Goal: Communication & Community: Answer question/provide support

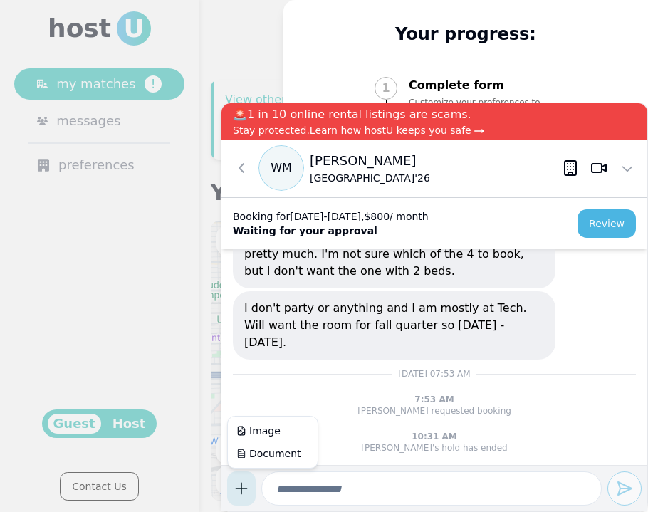
click at [243, 488] on body "host U my matches ! messages preferences Guest Host Contact Us 3 my progress li…" at bounding box center [324, 256] width 648 height 512
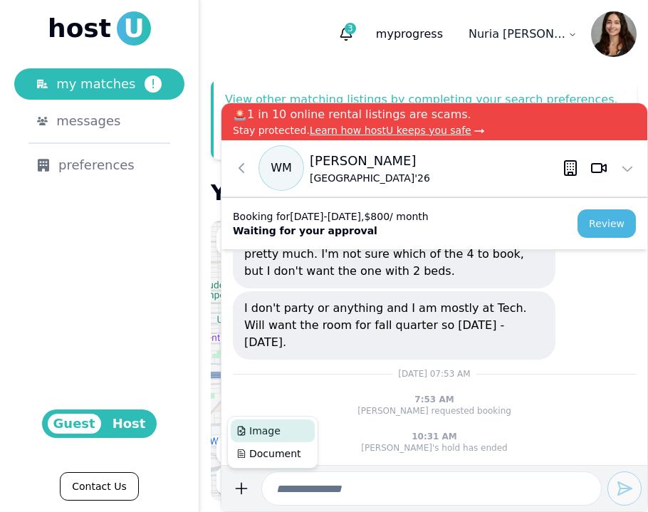
click at [266, 435] on span "Image" at bounding box center [258, 431] width 44 height 14
click at [335, 486] on input at bounding box center [431, 488] width 340 height 34
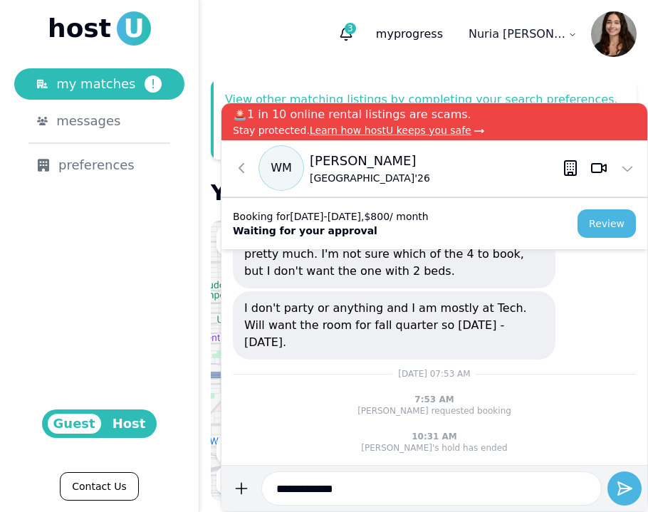
click at [268, 489] on input "**********" at bounding box center [431, 488] width 340 height 34
click at [470, 486] on input "**********" at bounding box center [431, 488] width 340 height 34
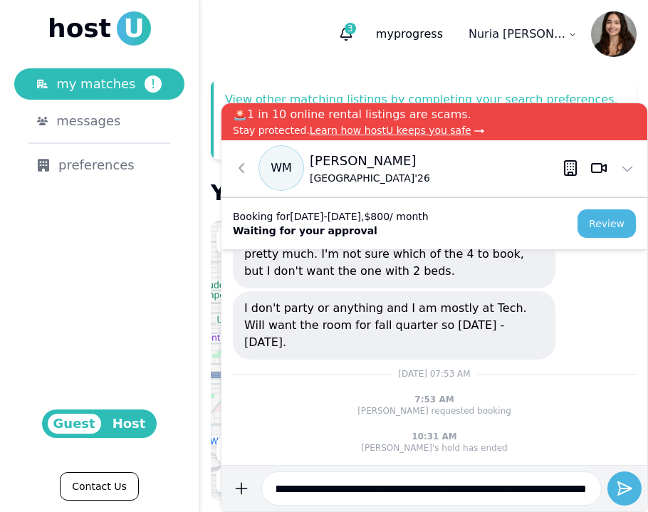
scroll to position [0, 1222]
type input "**********"
click at [227, 471] on button "submit" at bounding box center [241, 488] width 28 height 34
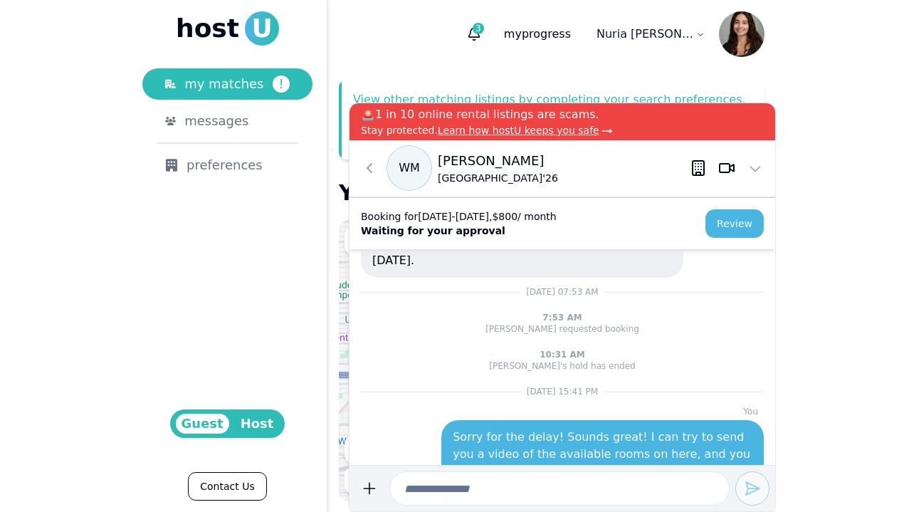
scroll to position [0, 0]
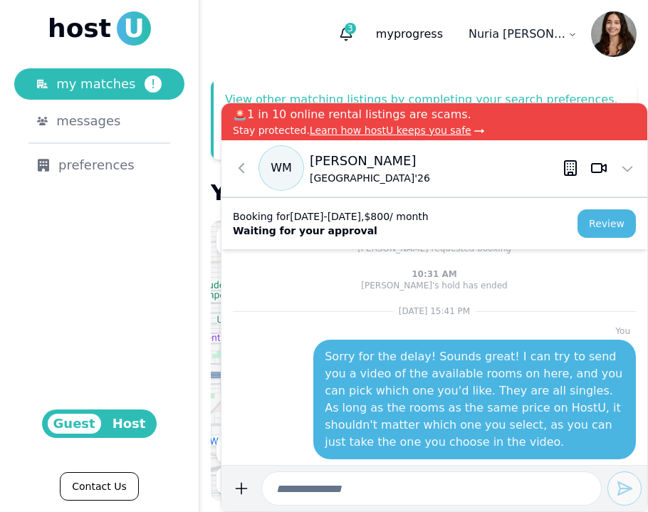
click at [462, 426] on p "Sorry for the delay! Sounds great! I can try to send you a video of the availab…" at bounding box center [475, 399] width 300 height 103
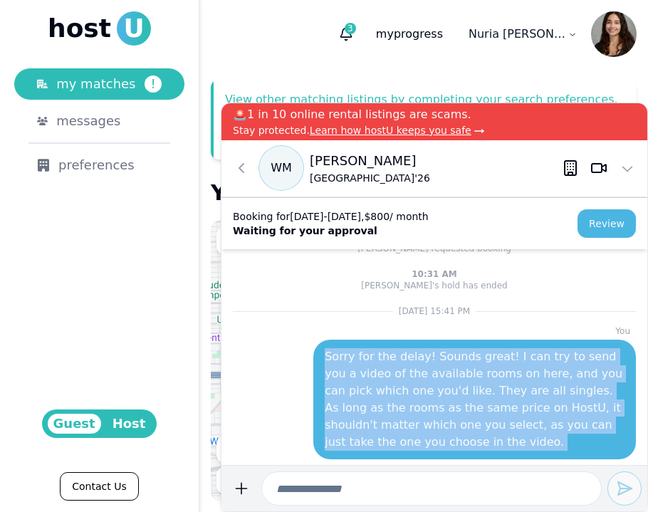
click at [462, 426] on p "Sorry for the delay! Sounds great! I can try to send you a video of the availab…" at bounding box center [475, 399] width 300 height 103
copy p "Sorry for the delay! Sounds great! I can try to send you a video of the availab…"
click at [400, 359] on p "Sorry for the delay! Sounds great! I can try to send you a video of the availab…" at bounding box center [475, 399] width 300 height 103
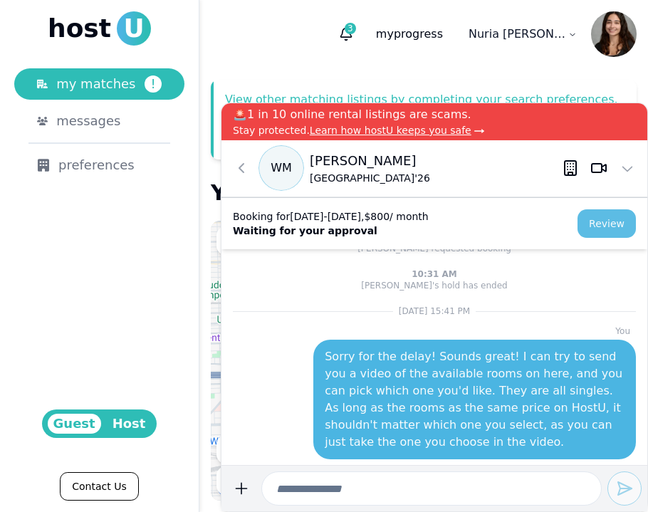
click at [594, 226] on button "Review" at bounding box center [606, 223] width 58 height 28
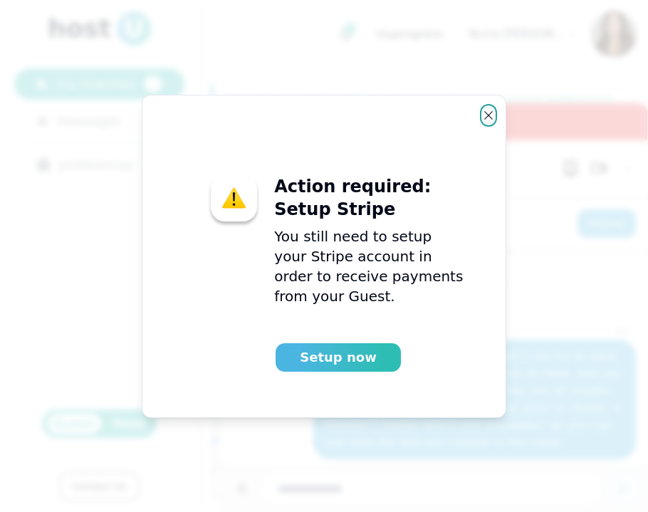
click at [486, 115] on icon "button" at bounding box center [488, 115] width 11 height 11
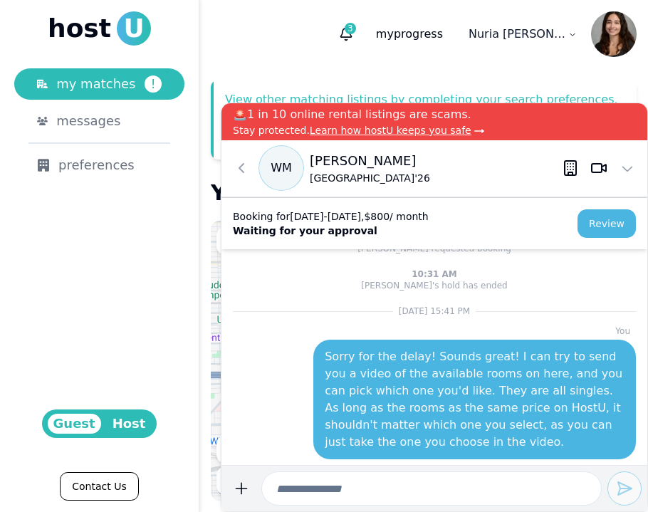
click at [325, 228] on p "Waiting for your approval" at bounding box center [331, 231] width 196 height 14
click at [621, 239] on div "Booking for [DATE] - [DATE] , $ 800 / month Waiting for your approval Review" at bounding box center [434, 223] width 426 height 52
click at [614, 234] on button "Review" at bounding box center [606, 223] width 58 height 28
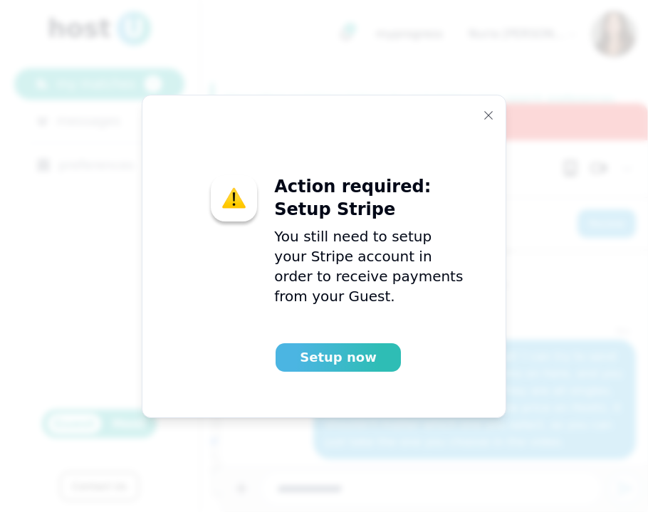
click at [344, 364] on button "Setup now" at bounding box center [338, 357] width 125 height 28
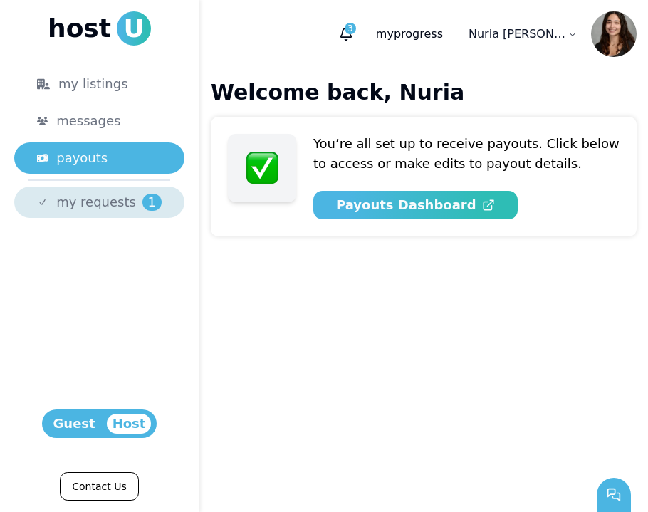
click at [130, 209] on div "my requests 1" at bounding box center [108, 202] width 105 height 20
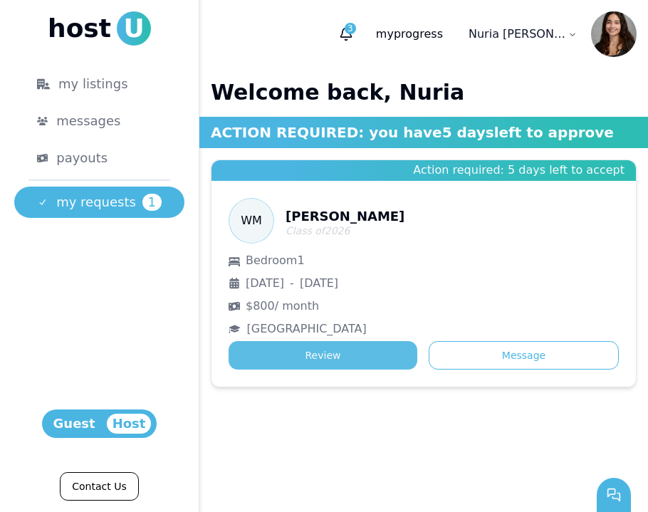
click at [350, 355] on button "Review" at bounding box center [323, 355] width 189 height 28
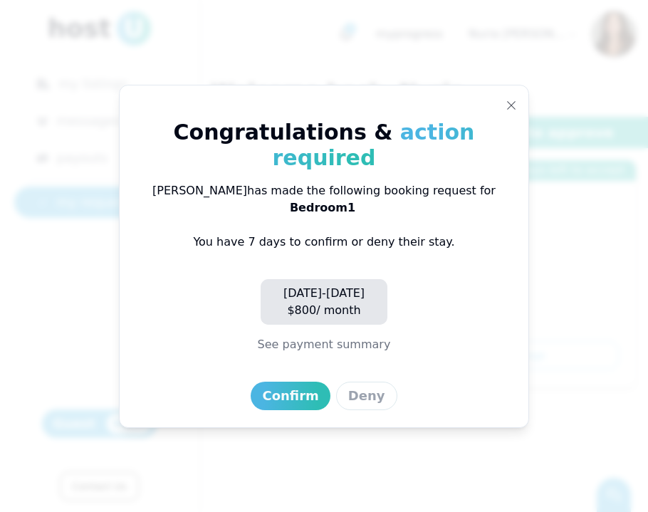
click at [349, 336] on button "See payment summary" at bounding box center [324, 344] width 133 height 17
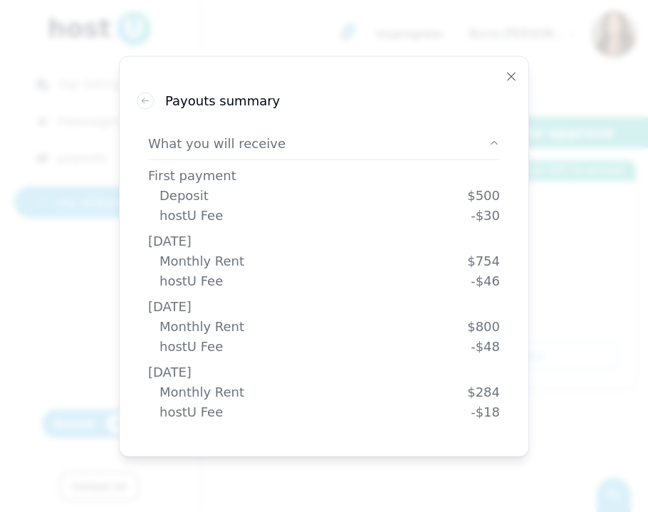
click at [488, 144] on icon "button" at bounding box center [493, 142] width 11 height 11
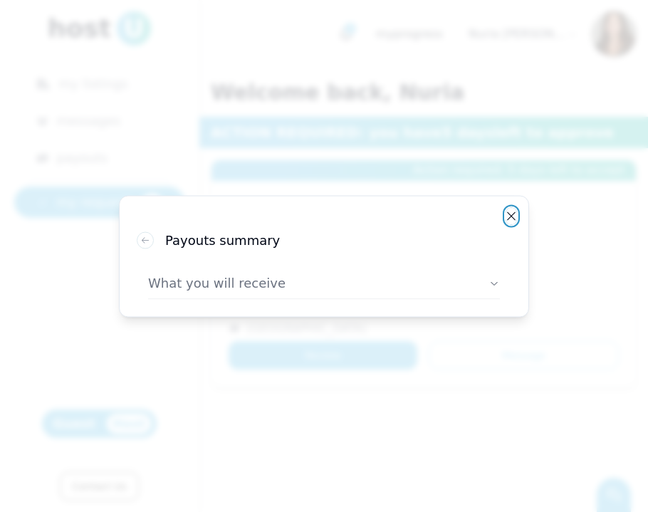
click at [507, 208] on button "Close" at bounding box center [510, 215] width 11 height 17
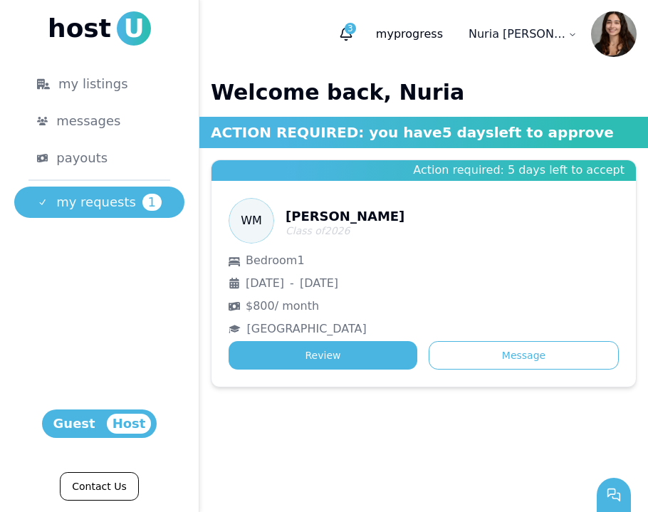
click at [365, 18] on div "3 my progress find a place [PERSON_NAME]" at bounding box center [484, 34] width 303 height 46
click at [356, 26] on span "3" at bounding box center [350, 28] width 11 height 11
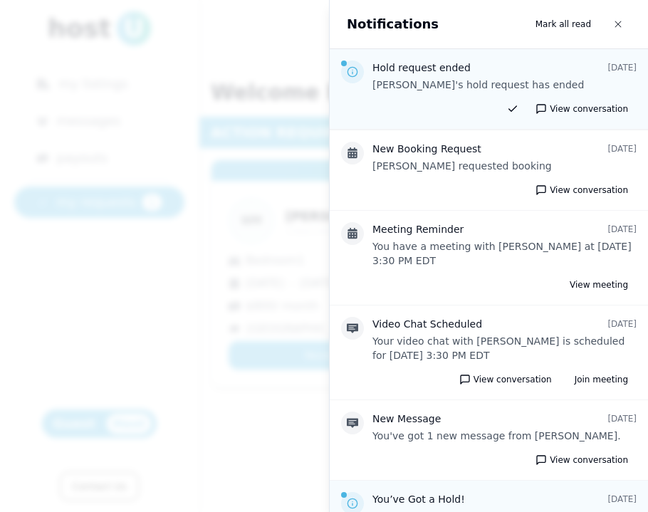
click at [263, 169] on div at bounding box center [324, 256] width 648 height 512
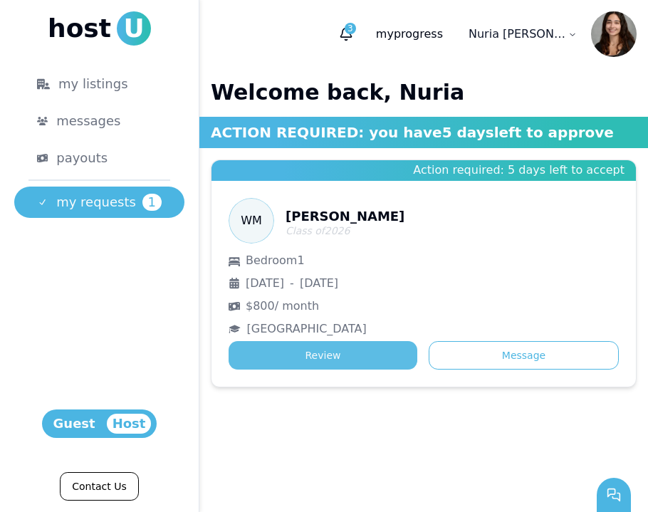
click at [347, 361] on button "Review" at bounding box center [323, 355] width 189 height 28
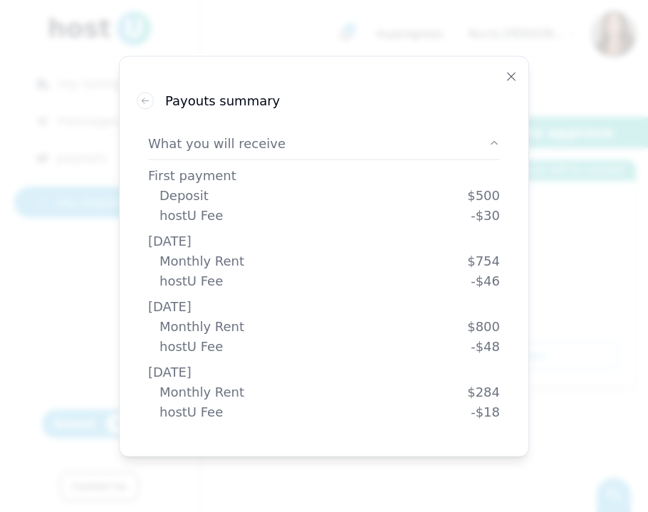
click at [154, 95] on div "Payouts summary" at bounding box center [324, 100] width 374 height 20
click at [146, 101] on icon at bounding box center [145, 100] width 10 height 10
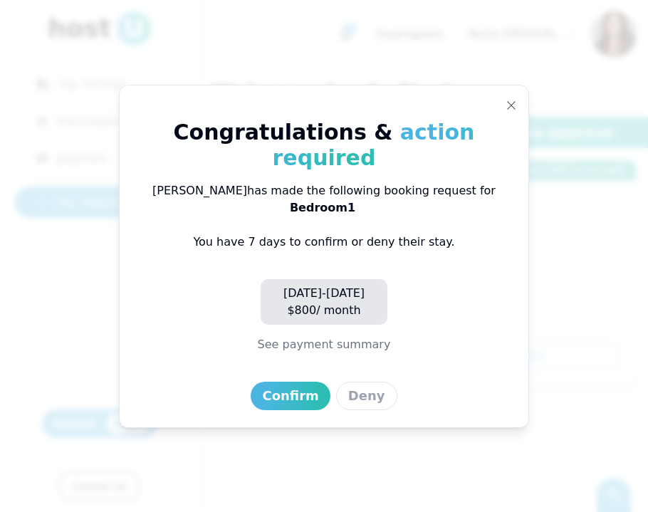
click at [508, 135] on div "Book listing Congratulations & action required [PERSON_NAME] has made the follo…" at bounding box center [324, 256] width 410 height 343
click at [510, 110] on use "button" at bounding box center [511, 105] width 9 height 9
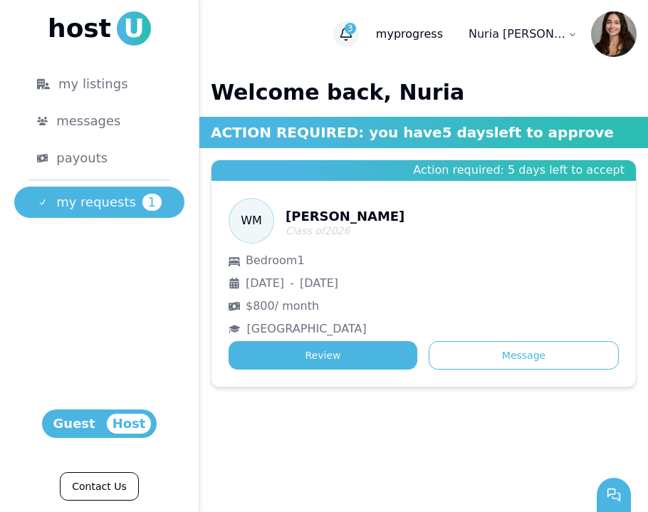
click at [353, 32] on icon "button" at bounding box center [346, 34] width 14 height 14
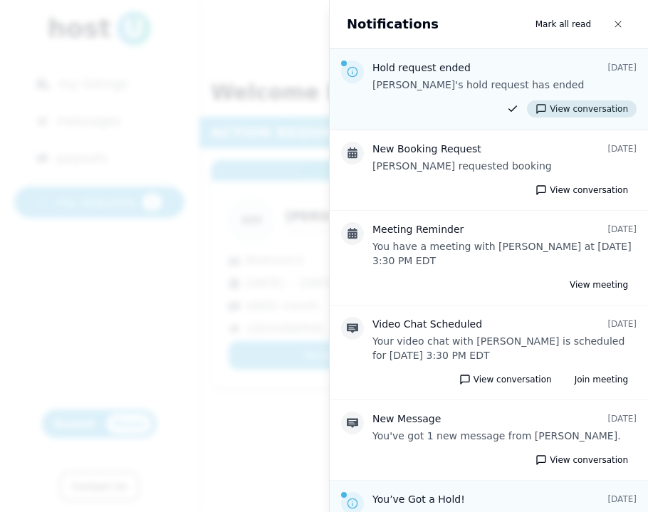
click at [590, 108] on button "View conversation" at bounding box center [582, 108] width 110 height 17
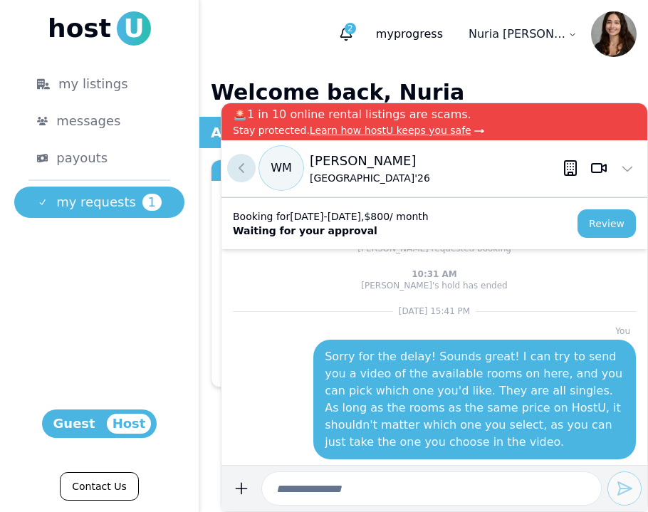
click at [236, 173] on icon at bounding box center [241, 167] width 17 height 17
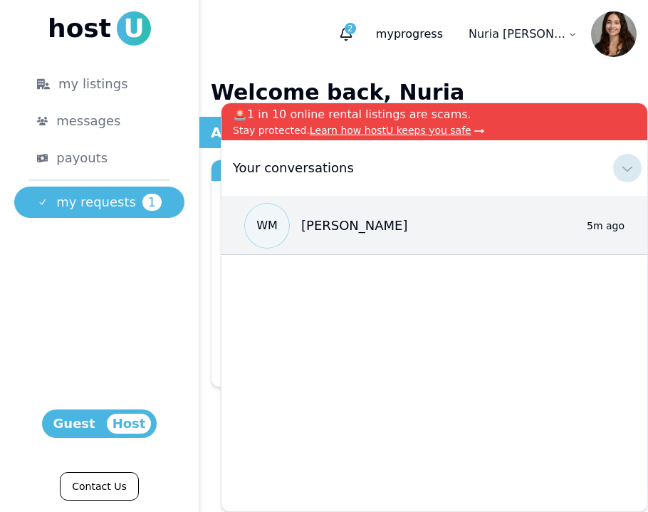
click at [628, 172] on icon at bounding box center [627, 167] width 17 height 17
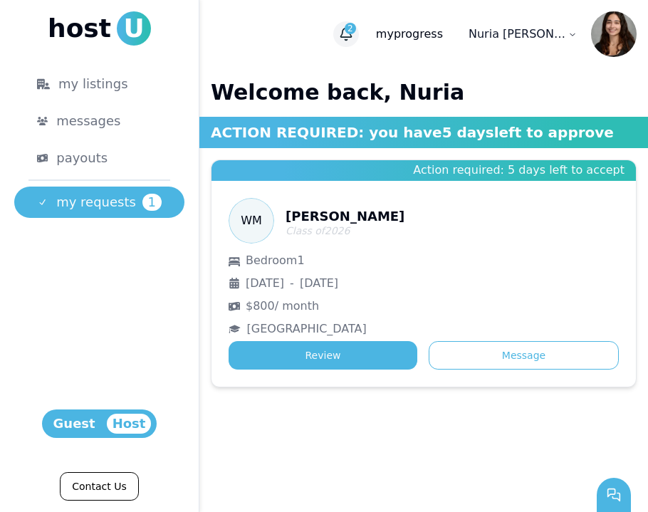
click at [356, 28] on span "2" at bounding box center [350, 28] width 11 height 11
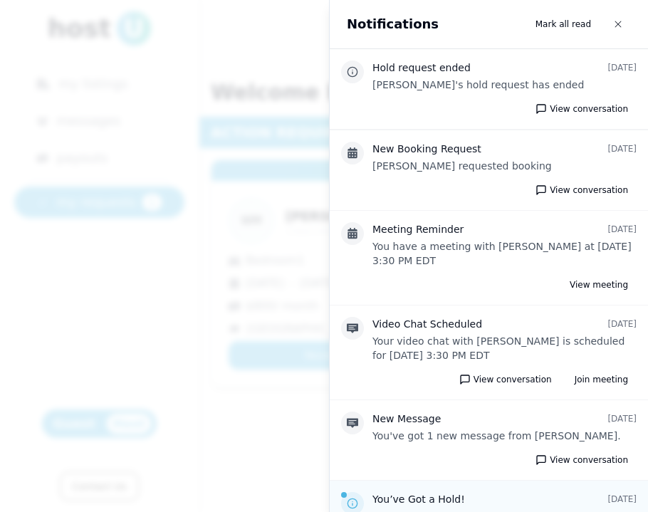
click at [273, 131] on div at bounding box center [324, 256] width 648 height 512
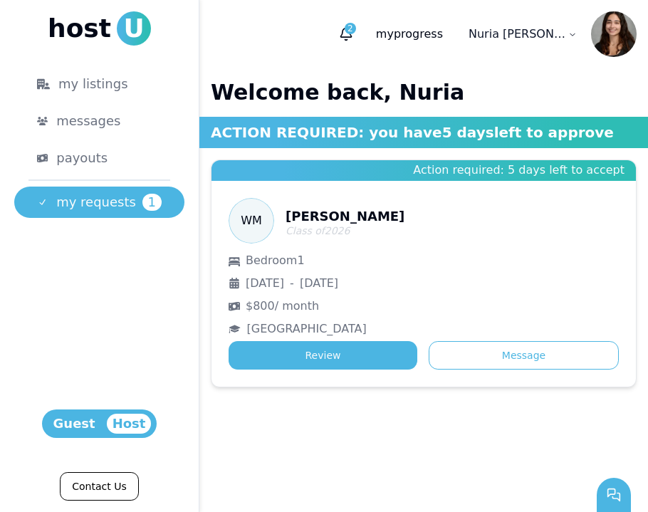
click at [318, 154] on div "Welcome back, Nuria ACTION REQUIRED: you have 5 days left to approve Action req…" at bounding box center [423, 233] width 449 height 330
click at [351, 37] on icon "button" at bounding box center [345, 32] width 11 height 9
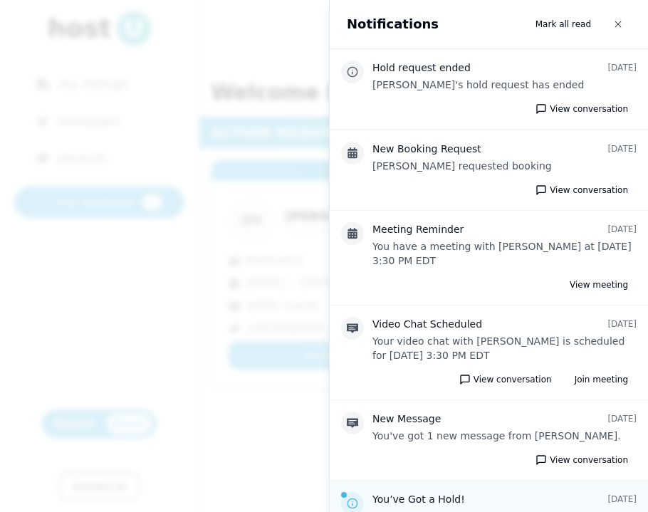
click at [258, 193] on div at bounding box center [324, 256] width 648 height 512
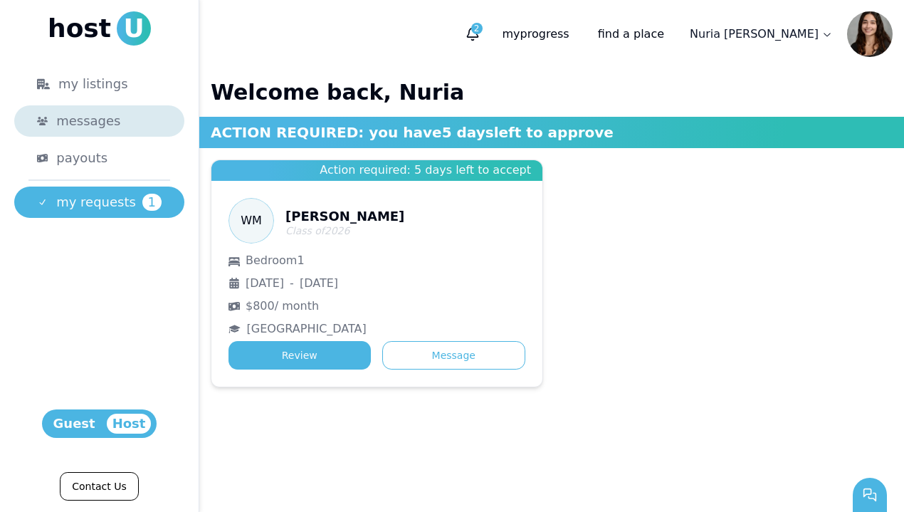
click at [58, 133] on link "messages" at bounding box center [99, 120] width 170 height 31
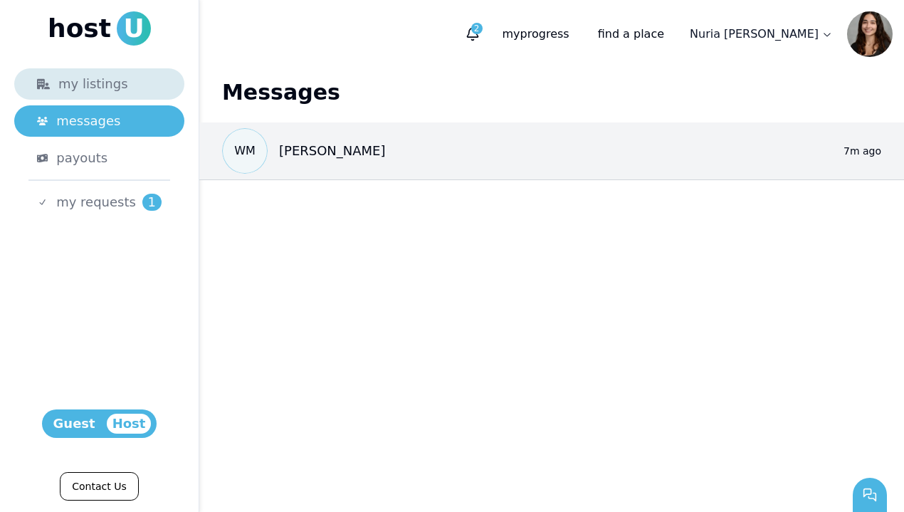
click at [70, 85] on div "my listings" at bounding box center [99, 84] width 125 height 20
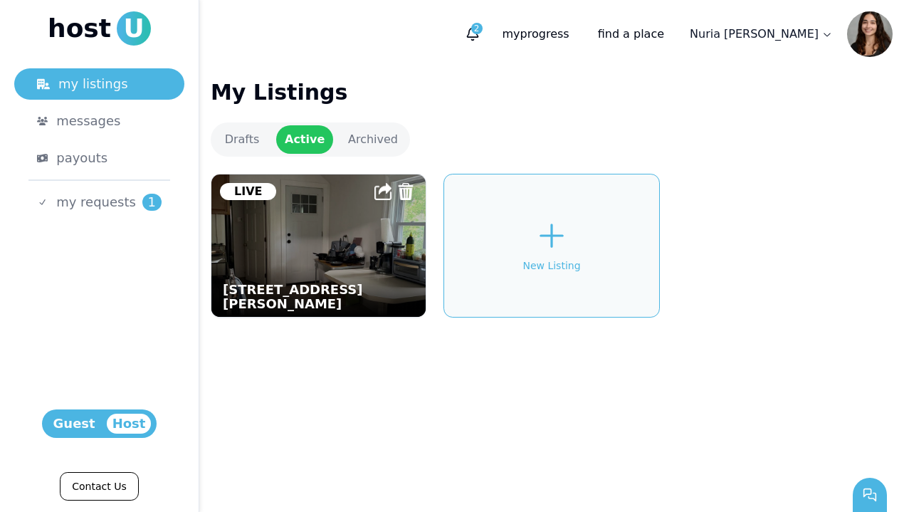
click at [281, 234] on img at bounding box center [319, 245] width 236 height 157
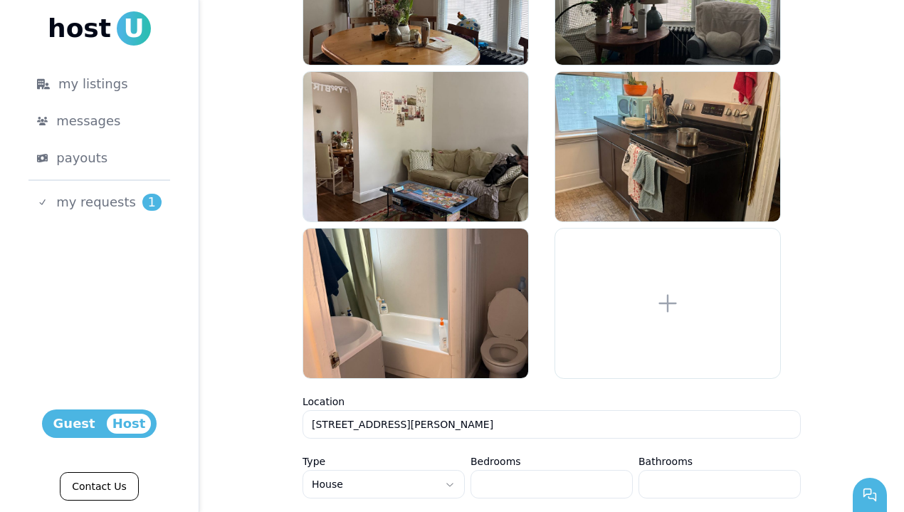
scroll to position [473, 0]
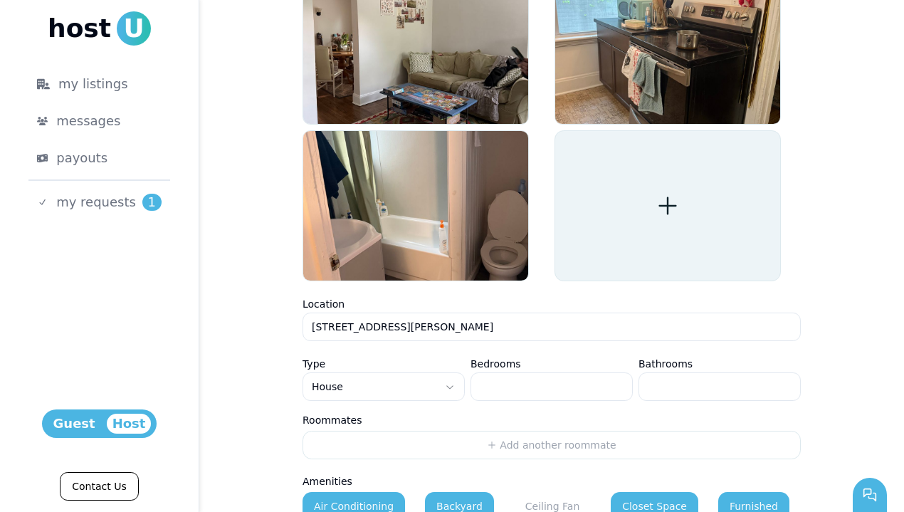
click at [647, 219] on div at bounding box center [668, 205] width 226 height 151
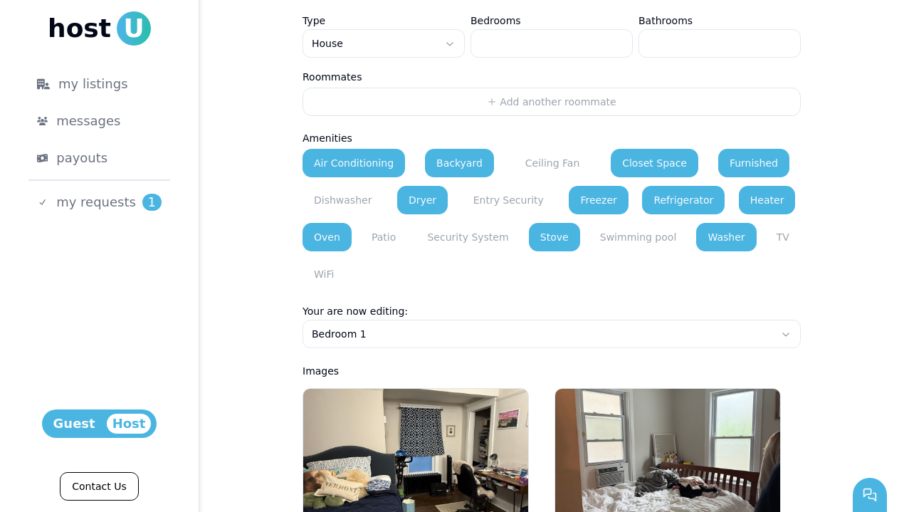
scroll to position [820, 0]
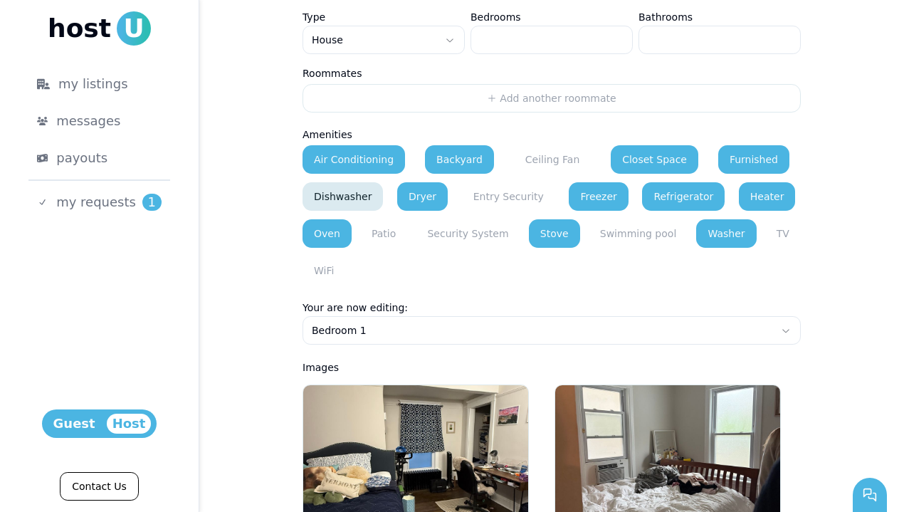
click at [341, 196] on button "Dishwasher" at bounding box center [343, 196] width 80 height 28
click at [647, 226] on button "TV" at bounding box center [783, 233] width 36 height 28
click at [332, 275] on button "WiFi" at bounding box center [324, 270] width 43 height 28
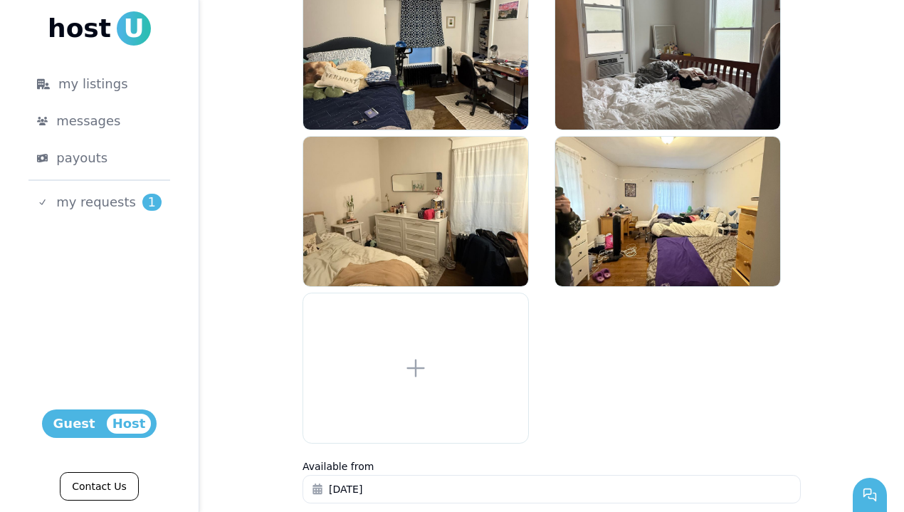
scroll to position [1385, 0]
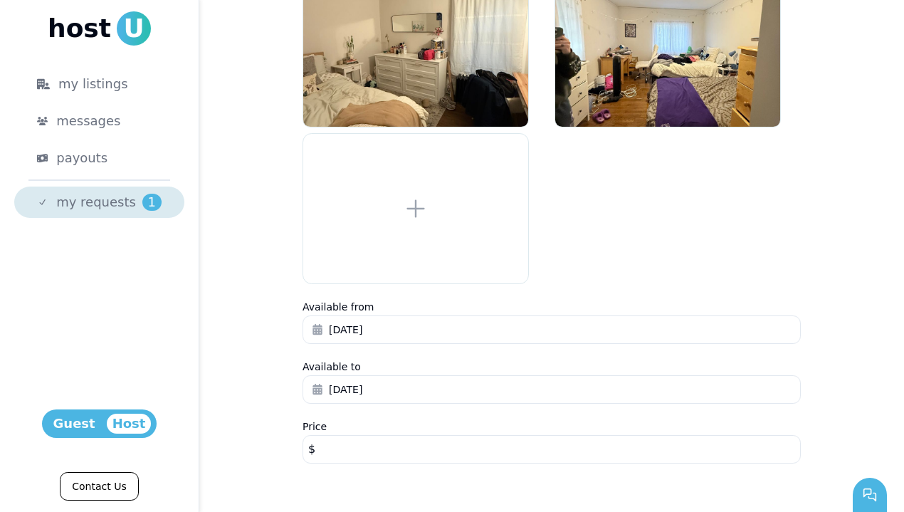
click at [72, 207] on span "my requests" at bounding box center [96, 202] width 80 height 20
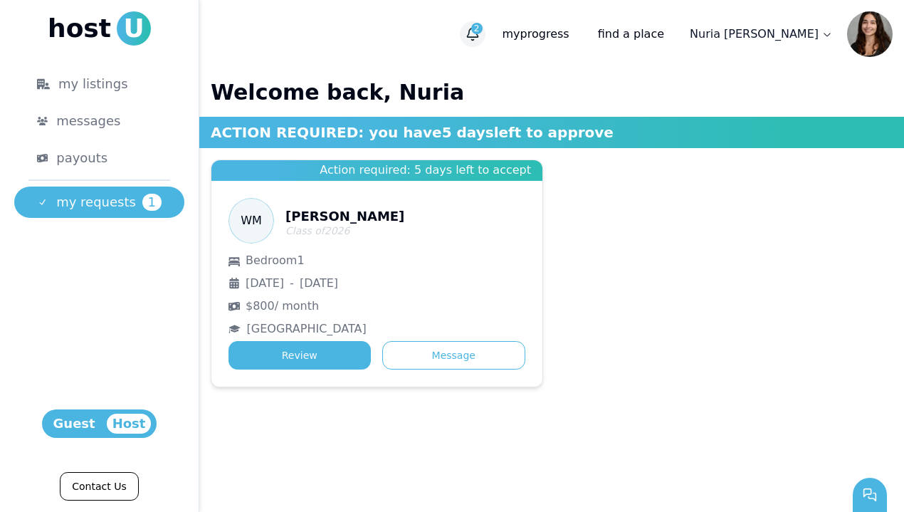
click at [486, 31] on button "2" at bounding box center [473, 34] width 26 height 26
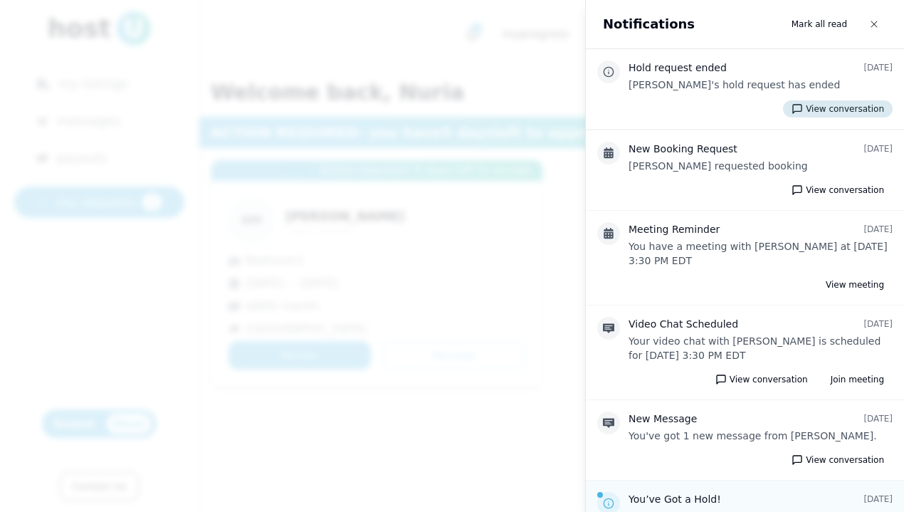
click at [647, 107] on button "View conversation" at bounding box center [838, 108] width 110 height 17
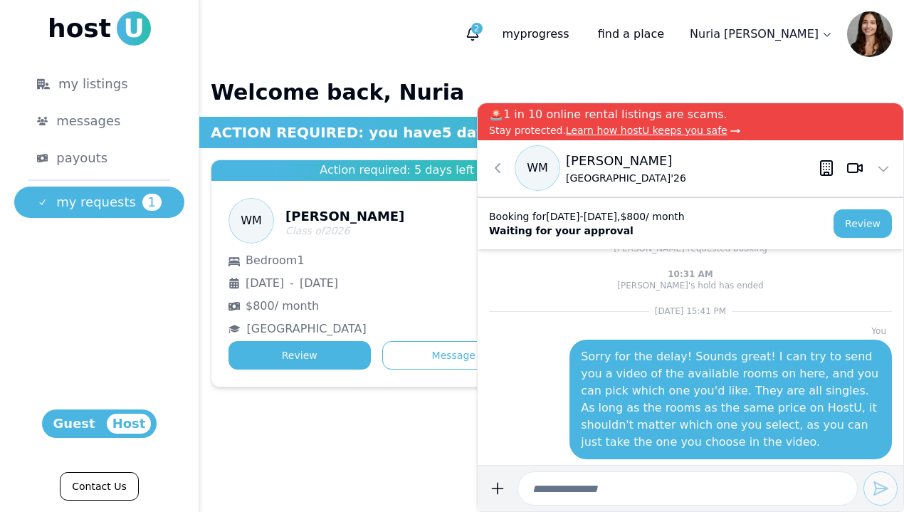
click at [562, 488] on input at bounding box center [688, 488] width 340 height 34
type input "*"
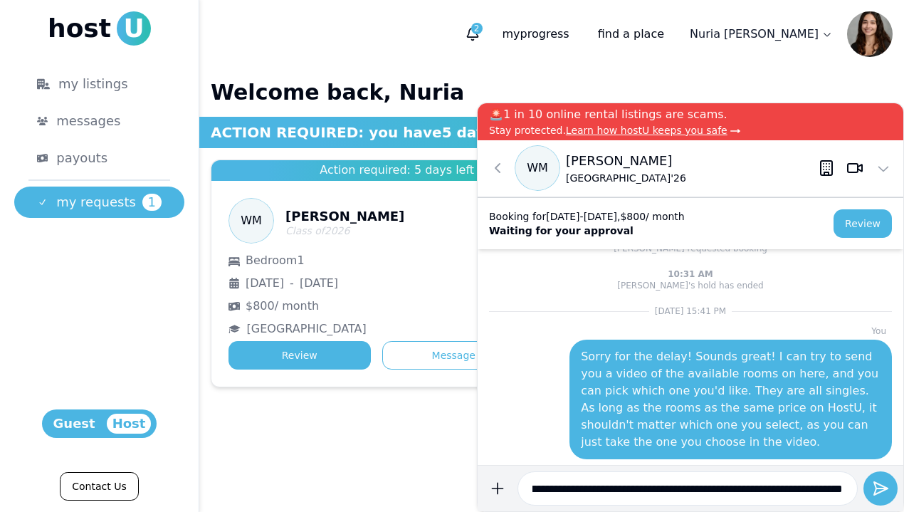
scroll to position [0, 577]
type input "**********"
click at [647, 492] on icon "submit" at bounding box center [880, 488] width 17 height 17
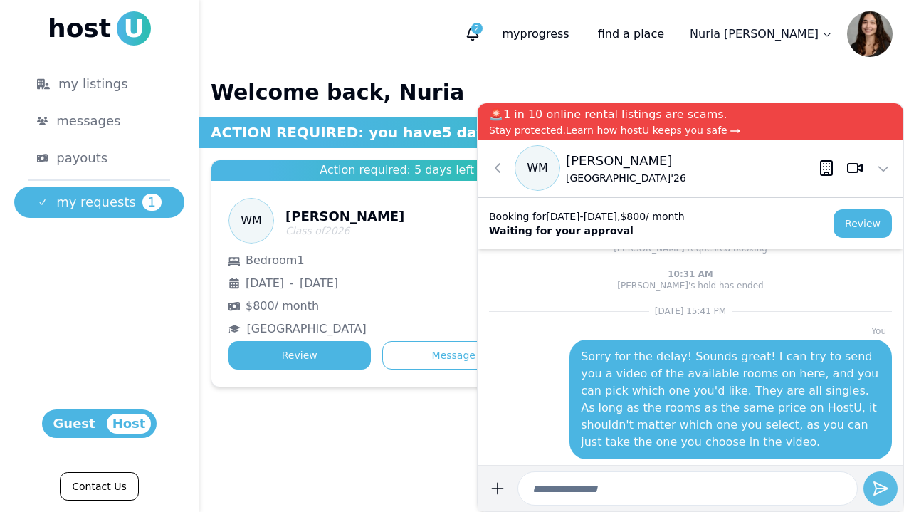
scroll to position [0, 0]
